Goal: Task Accomplishment & Management: Manage account settings

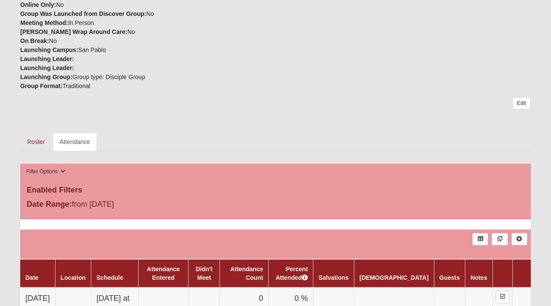
scroll to position [323, 0]
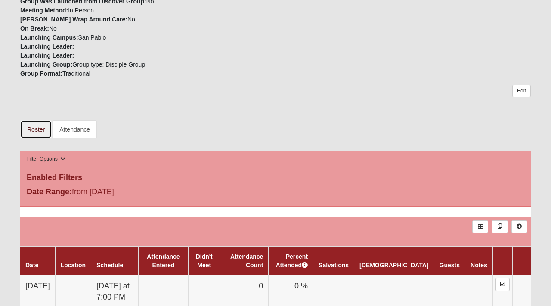
click at [36, 130] on link "Roster" at bounding box center [35, 130] width 31 height 18
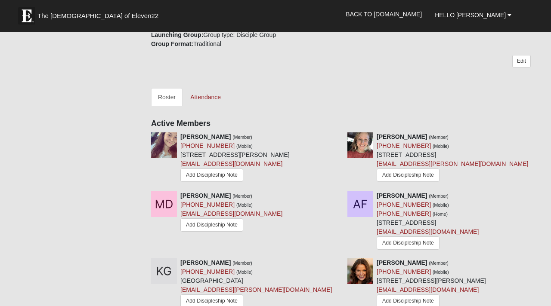
scroll to position [355, 0]
click at [535, 136] on icon at bounding box center [534, 136] width 6 height 6
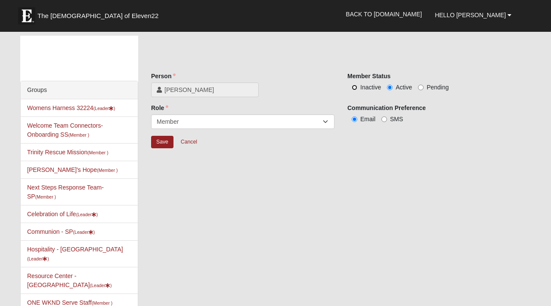
click at [354, 88] on input "Inactive" at bounding box center [355, 88] width 6 height 6
radio input "true"
click at [161, 142] on input "Save" at bounding box center [162, 142] width 22 height 12
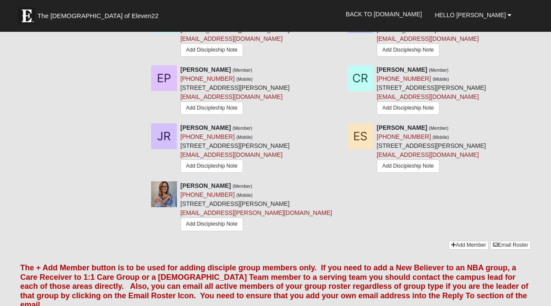
scroll to position [818, 0]
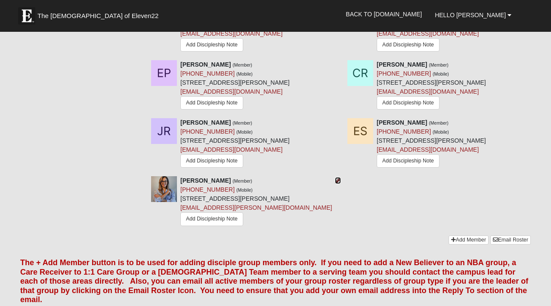
click at [338, 184] on icon at bounding box center [338, 181] width 6 height 6
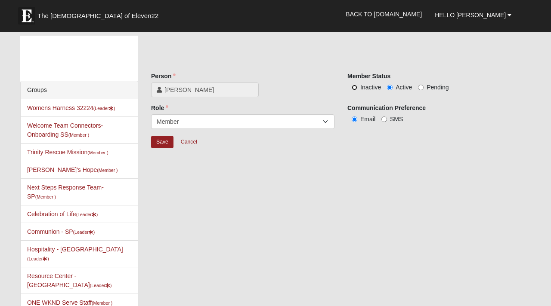
click at [356, 87] on input "Inactive" at bounding box center [355, 88] width 6 height 6
radio input "true"
click at [164, 141] on input "Save" at bounding box center [162, 142] width 22 height 12
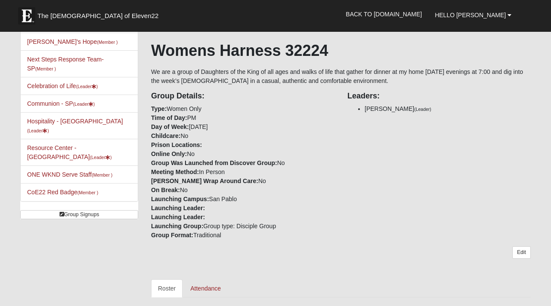
scroll to position [131, 0]
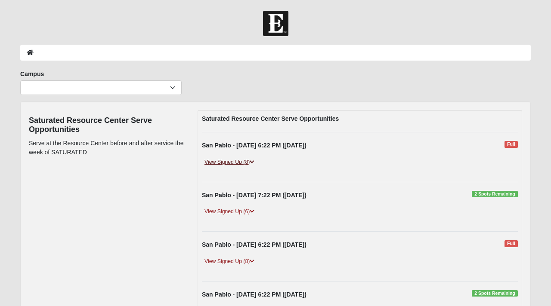
click at [229, 162] on link "View Signed Up (8)" at bounding box center [229, 162] width 55 height 9
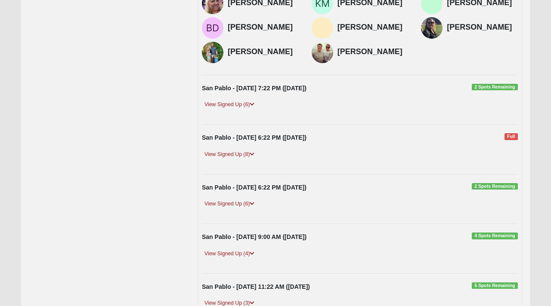
scroll to position [190, 0]
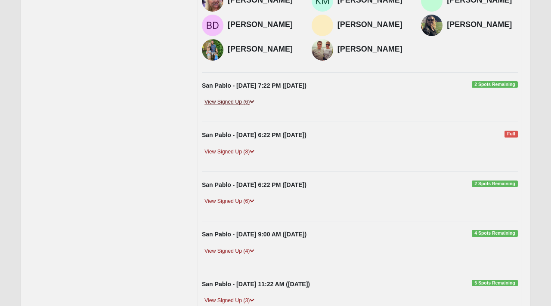
click at [246, 107] on link "View Signed Up (6)" at bounding box center [229, 102] width 55 height 9
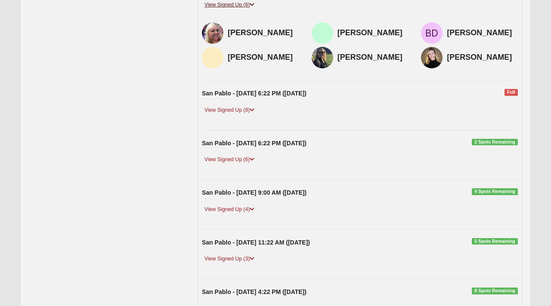
scroll to position [290, 0]
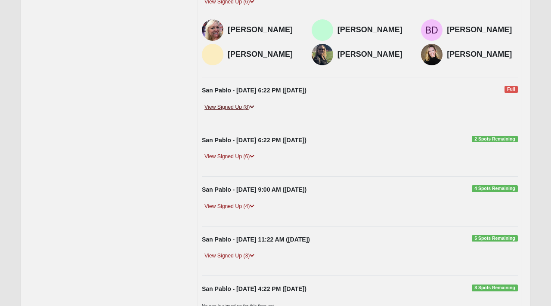
click at [248, 112] on link "View Signed Up (8)" at bounding box center [229, 107] width 55 height 9
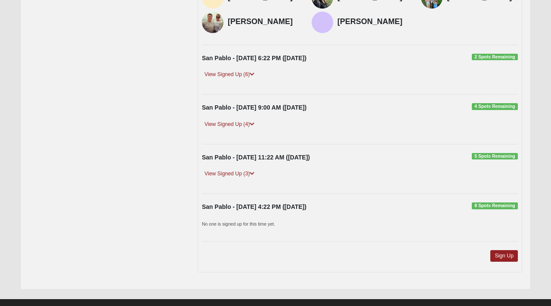
scroll to position [454, 0]
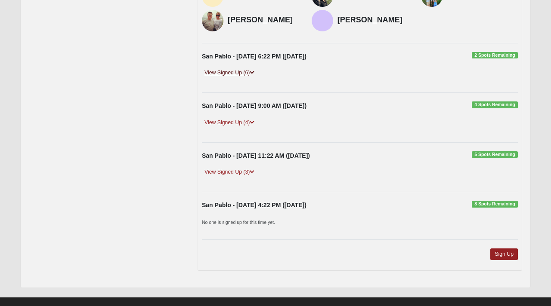
click at [246, 77] on link "View Signed Up (6)" at bounding box center [229, 72] width 55 height 9
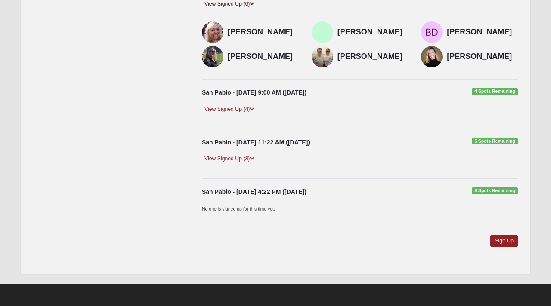
scroll to position [592, 0]
click at [247, 114] on link "View Signed Up (4)" at bounding box center [229, 109] width 55 height 9
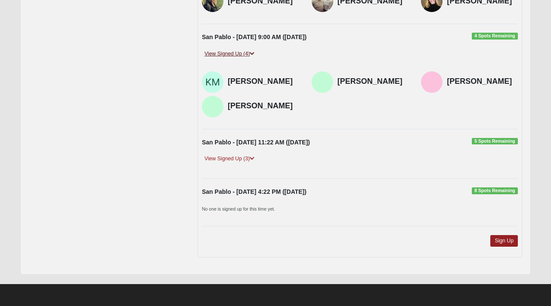
scroll to position [665, 0]
click at [245, 161] on link "View Signed Up (3)" at bounding box center [229, 159] width 55 height 9
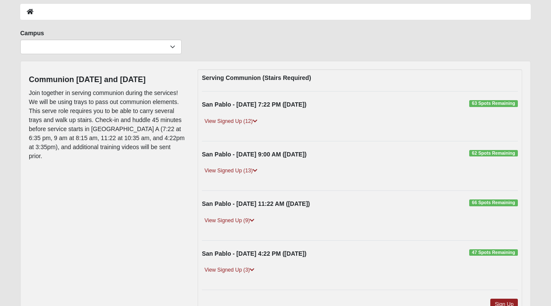
scroll to position [42, 0]
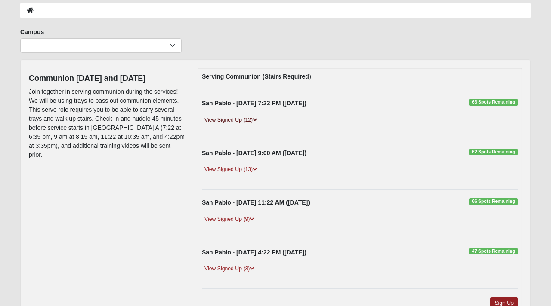
click at [226, 121] on link "View Signed Up (12)" at bounding box center [231, 120] width 58 height 9
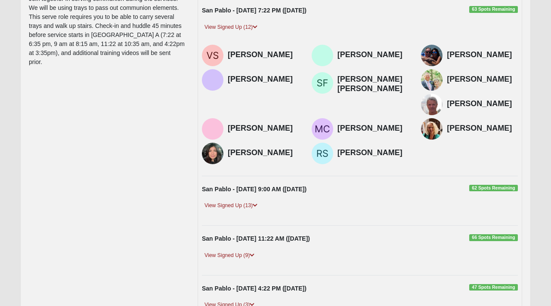
scroll to position [137, 0]
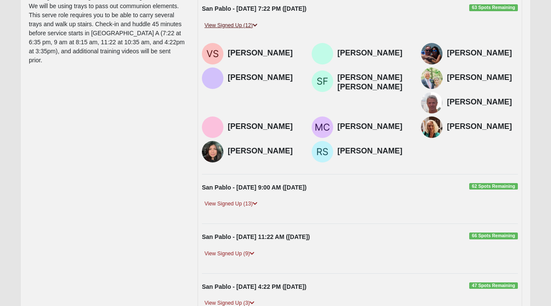
click at [252, 26] on link "View Signed Up (12)" at bounding box center [231, 25] width 58 height 9
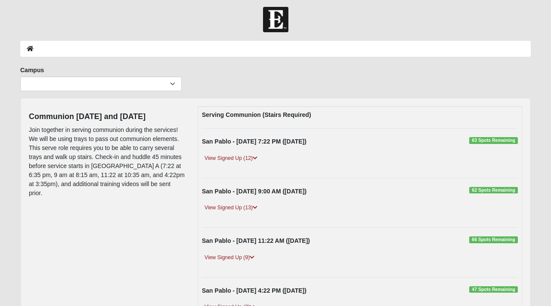
scroll to position [0, 0]
